Goal: Task Accomplishment & Management: Manage account settings

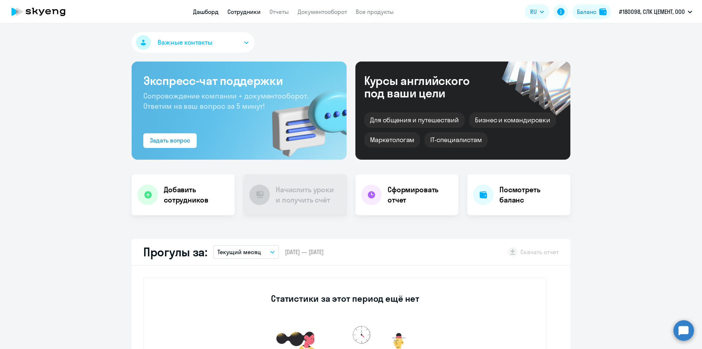
click at [243, 11] on link "Сотрудники" at bounding box center [244, 11] width 33 height 7
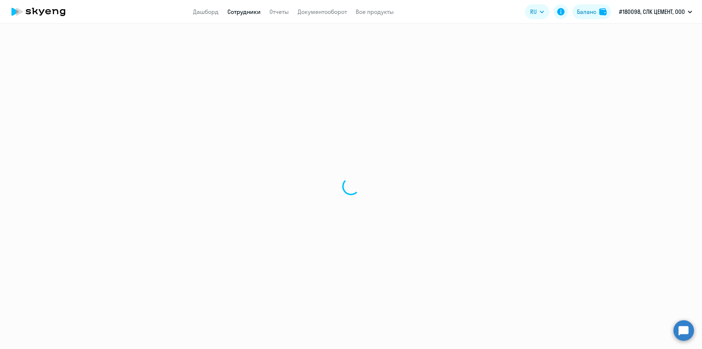
select select "30"
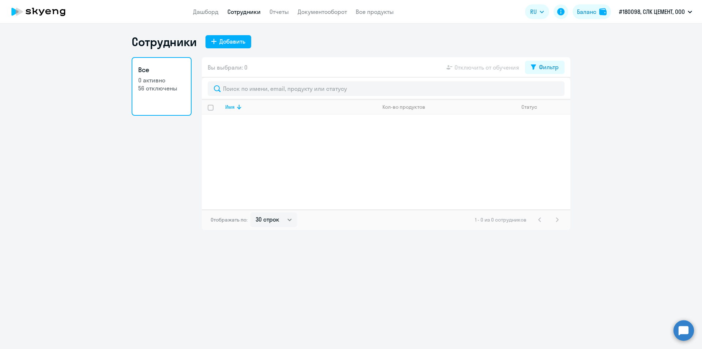
click at [287, 7] on app-header "Дашборд Сотрудники Отчеты Документооборот Все продукты Дашборд Сотрудники Отчет…" at bounding box center [351, 11] width 702 height 23
click at [287, 16] on app-header "Дашборд Сотрудники Отчеты Документооборот Все продукты Дашборд Сотрудники Отчет…" at bounding box center [351, 11] width 702 height 23
click at [281, 11] on link "Отчеты" at bounding box center [279, 11] width 19 height 7
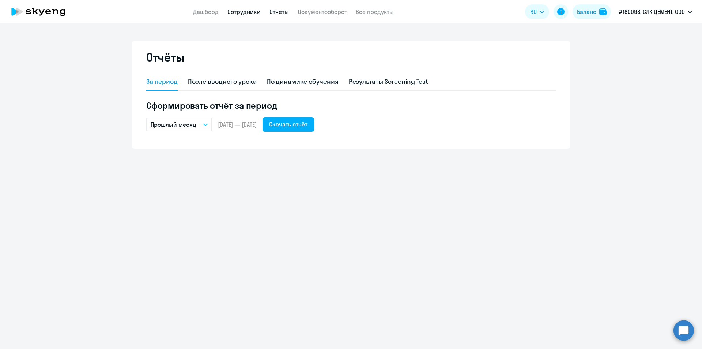
click at [256, 14] on link "Сотрудники" at bounding box center [244, 11] width 33 height 7
select select "30"
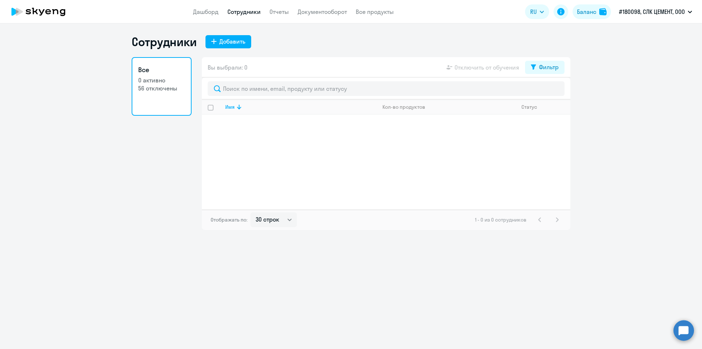
click at [192, 15] on app-header "Дашборд Сотрудники Отчеты Документооборот Все продукты Дашборд Сотрудники Отчет…" at bounding box center [351, 11] width 702 height 23
click at [200, 12] on link "Дашборд" at bounding box center [206, 11] width 26 height 7
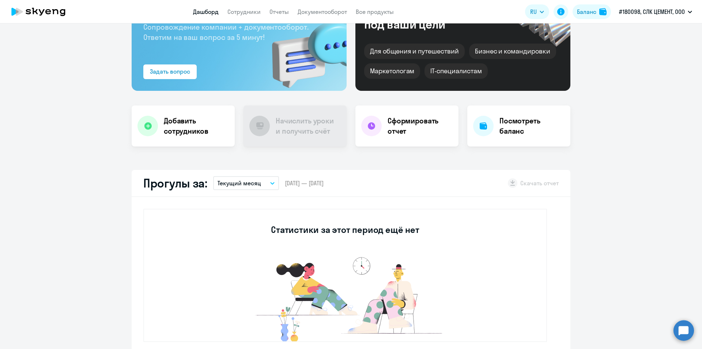
scroll to position [73, 0]
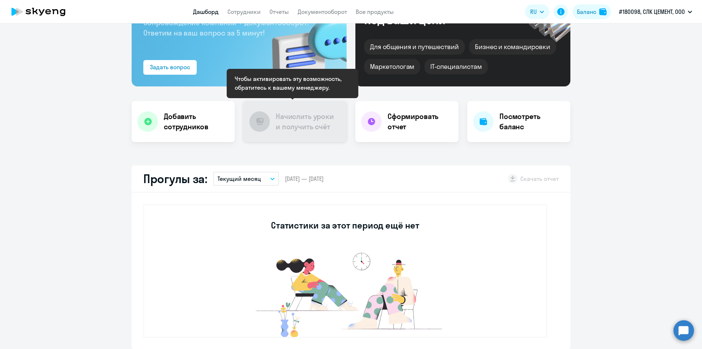
click at [304, 106] on div "Начислить уроки и получить счёт" at bounding box center [295, 121] width 103 height 41
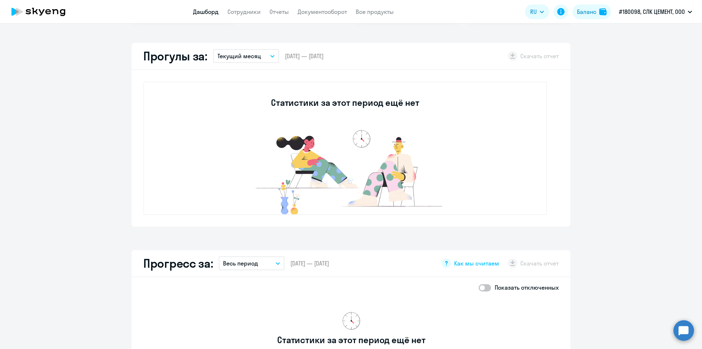
scroll to position [0, 0]
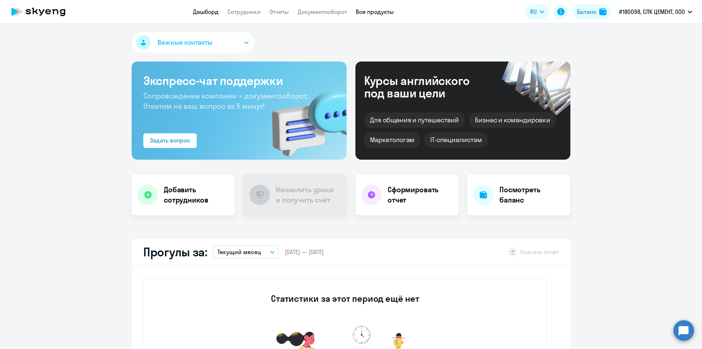
click at [374, 11] on link "Все продукты" at bounding box center [375, 11] width 38 height 7
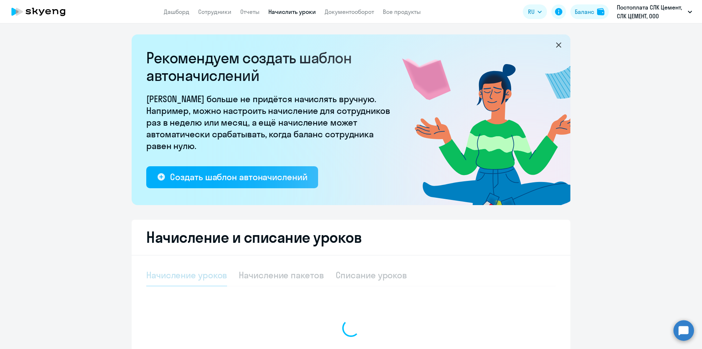
select select "10"
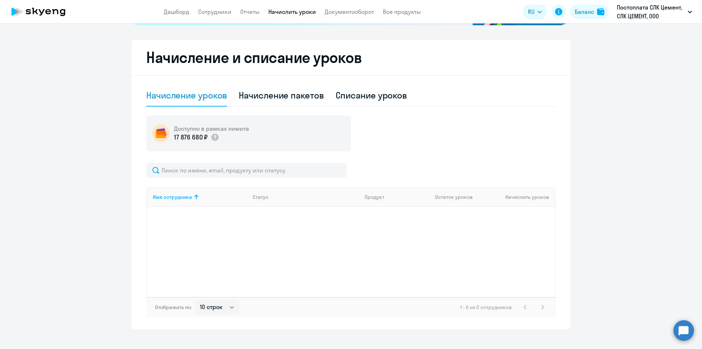
scroll to position [183, 0]
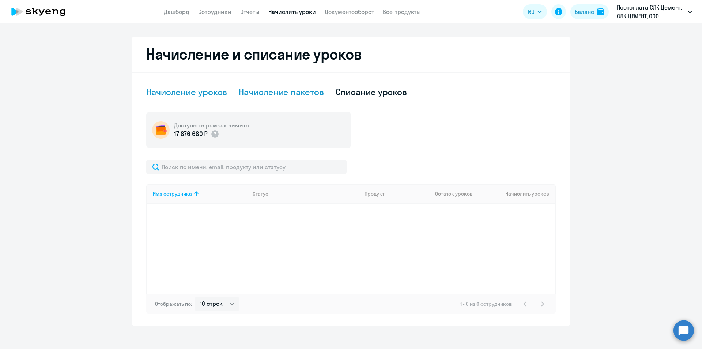
click at [278, 89] on div "Начисление пакетов" at bounding box center [281, 92] width 85 height 12
select select "10"
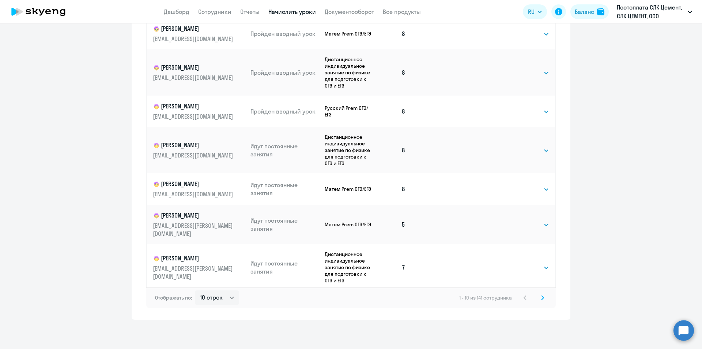
scroll to position [53, 0]
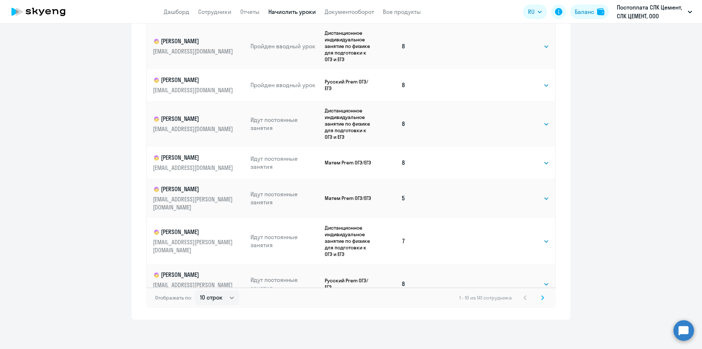
click at [542, 297] on icon at bounding box center [543, 297] width 2 height 4
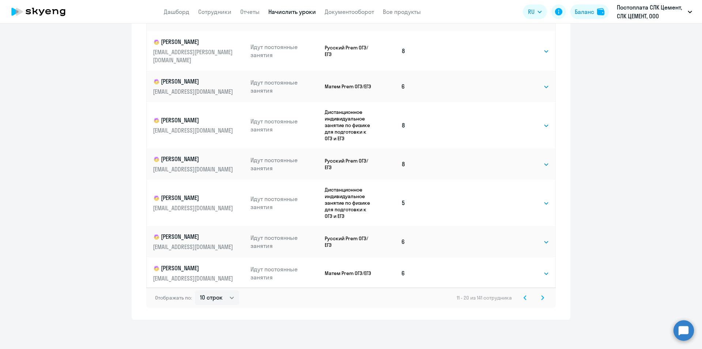
scroll to position [51, 0]
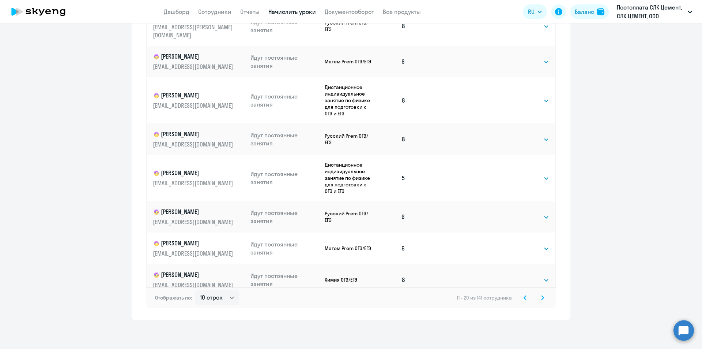
click at [543, 297] on svg-icon at bounding box center [542, 297] width 9 height 9
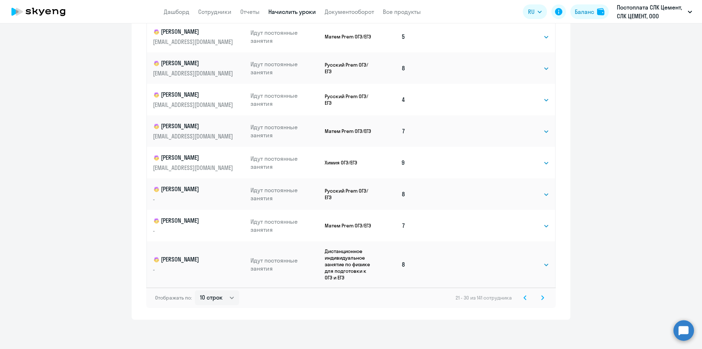
click at [541, 296] on icon at bounding box center [542, 297] width 3 height 5
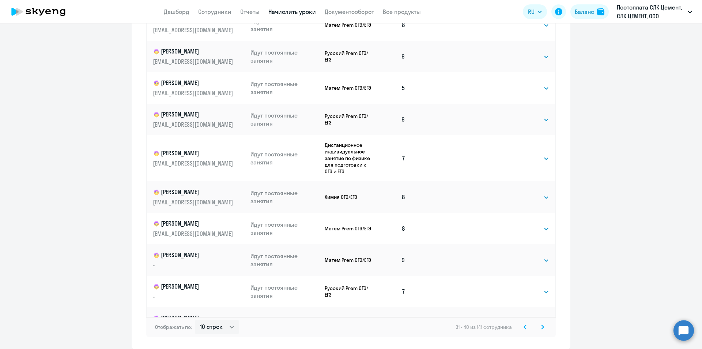
scroll to position [22, 0]
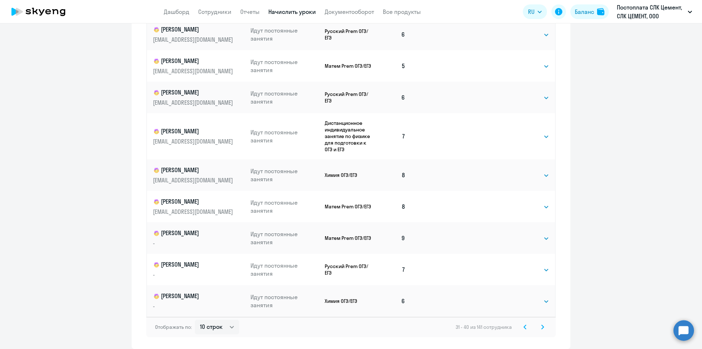
click at [538, 327] on svg-icon at bounding box center [542, 326] width 9 height 9
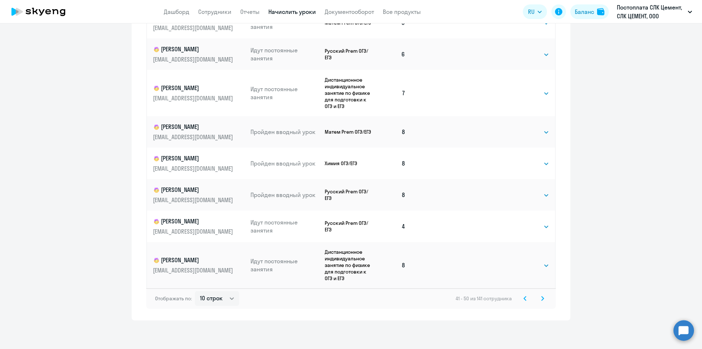
scroll to position [413, 0]
click at [541, 298] on icon at bounding box center [542, 297] width 3 height 5
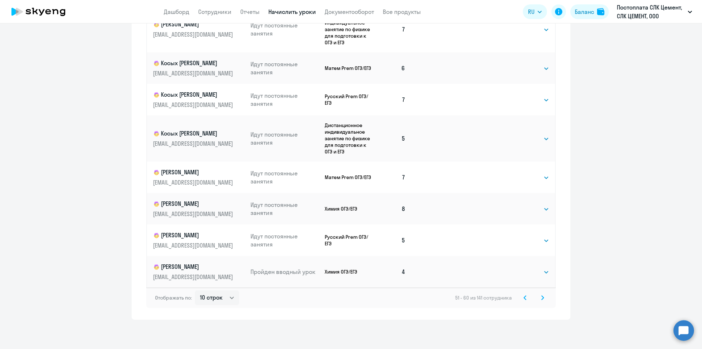
click at [541, 295] on icon at bounding box center [542, 297] width 3 height 5
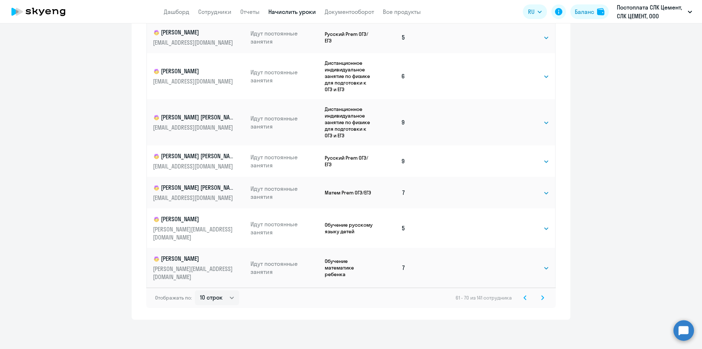
click at [538, 297] on svg-icon at bounding box center [542, 297] width 9 height 9
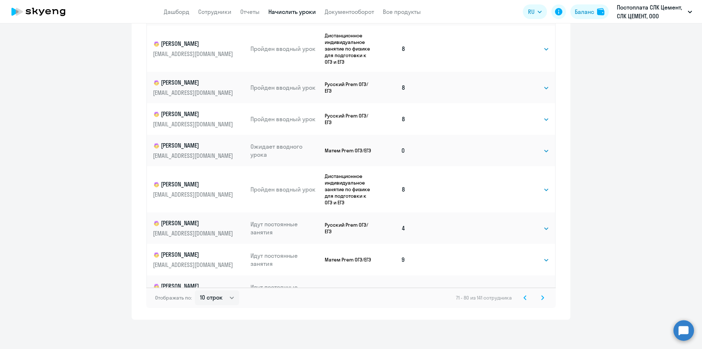
scroll to position [45, 0]
